Goal: Navigation & Orientation: Find specific page/section

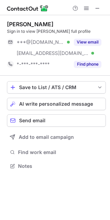
scroll to position [161, 110]
